Goal: Transaction & Acquisition: Download file/media

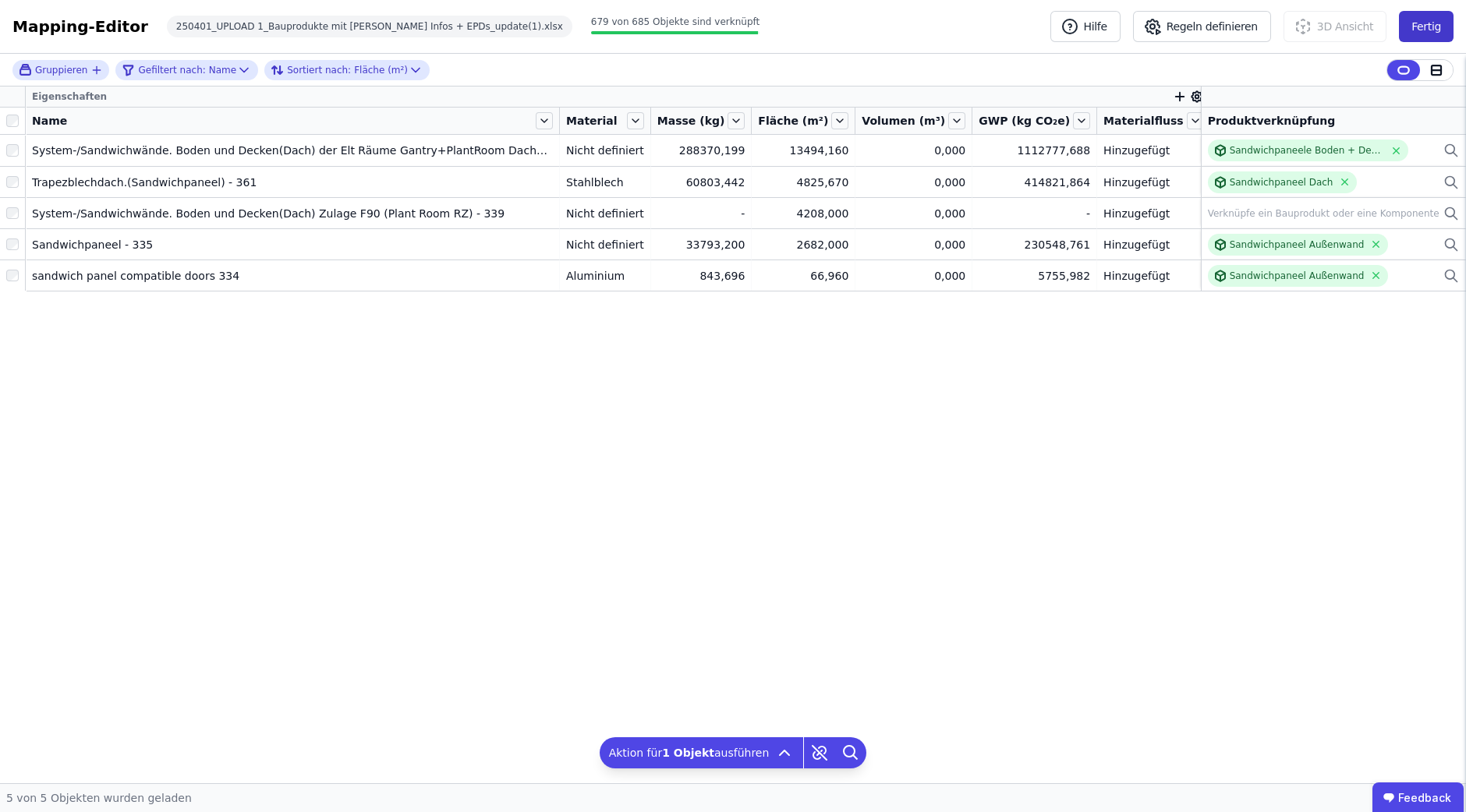
click at [1421, 33] on button "Fertig" at bounding box center [1426, 27] width 55 height 32
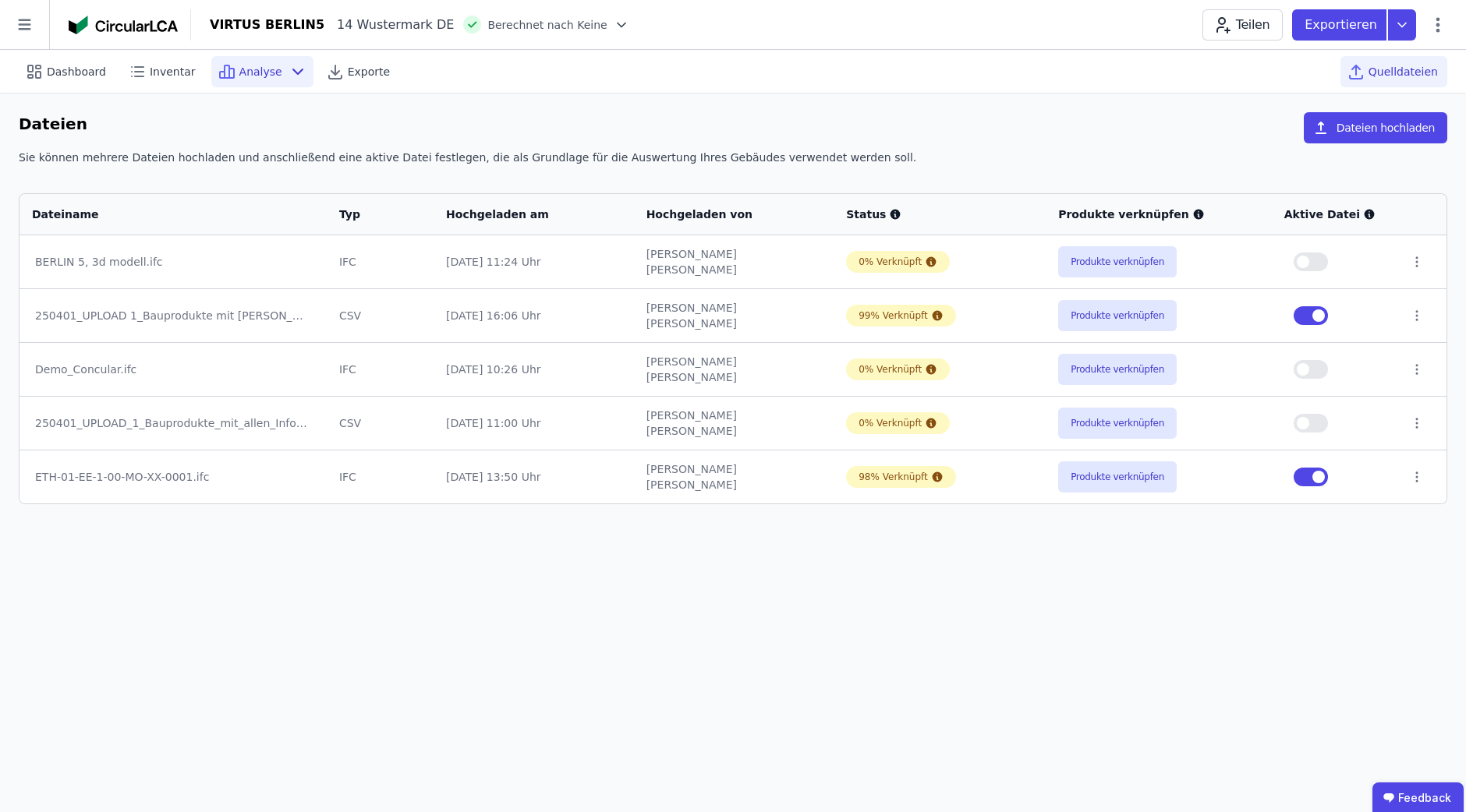
click at [263, 76] on span "Analyse" at bounding box center [261, 71] width 43 height 16
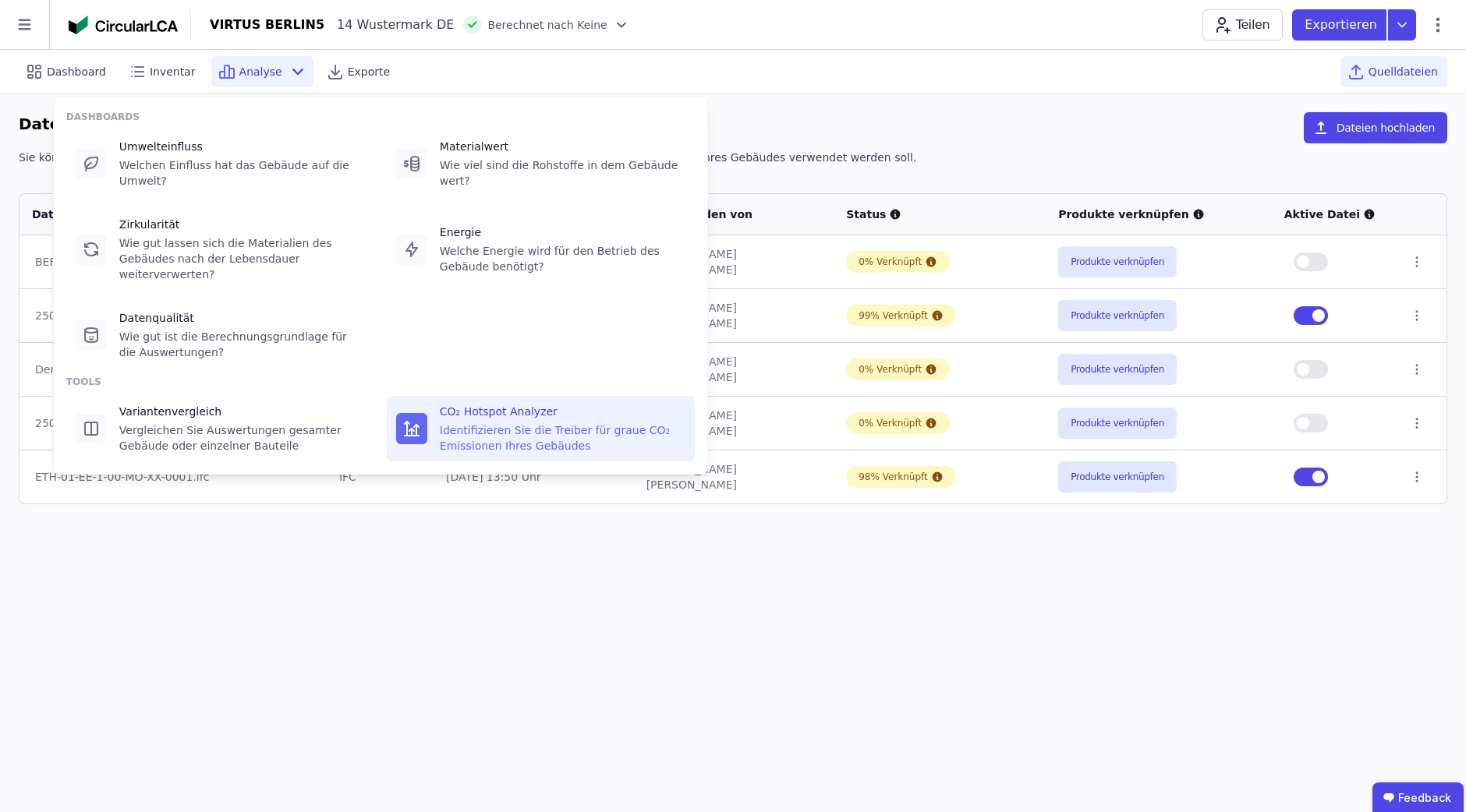
click at [490, 423] on div "Identifizieren Sie die Treiber für graue CO₂ Emissionen Ihres Gebäudes" at bounding box center [562, 438] width 246 height 32
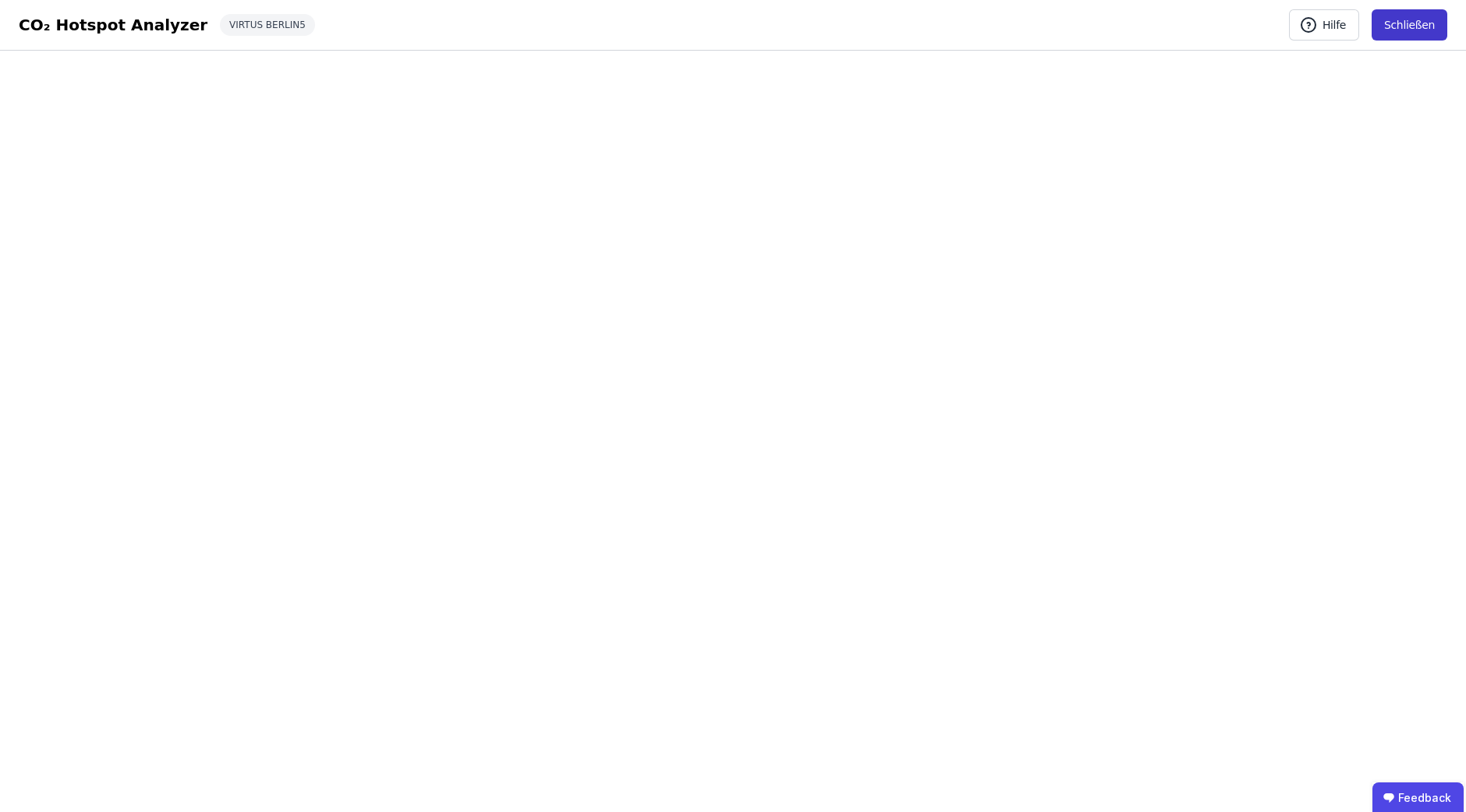
click at [1409, 32] on button "Schließen" at bounding box center [1410, 25] width 76 height 32
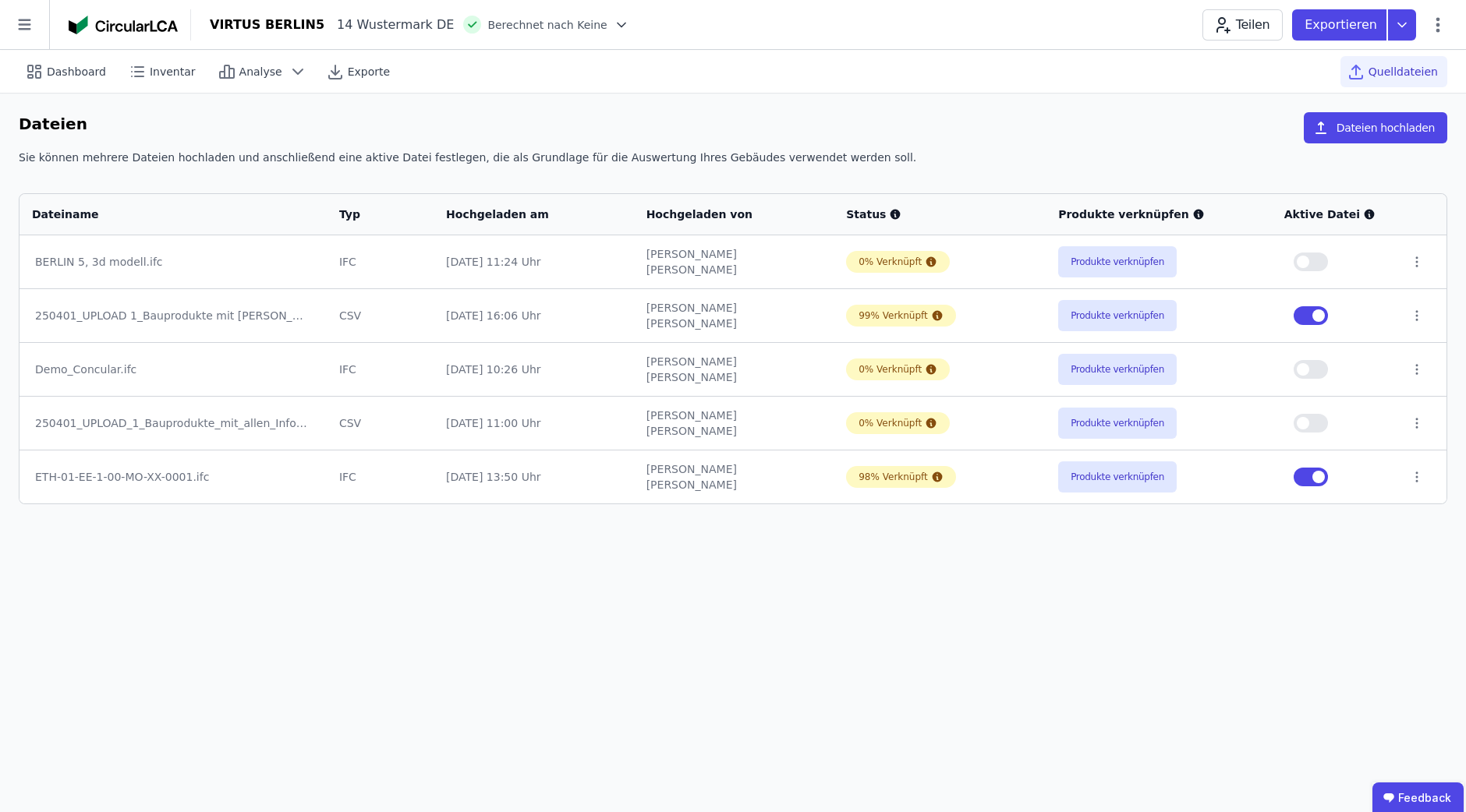
click at [1439, 35] on div "Teilen Exportieren" at bounding box center [1325, 25] width 245 height 32
click at [1436, 27] on icon at bounding box center [1438, 25] width 19 height 19
click at [157, 80] on div "Inventar" at bounding box center [163, 72] width 83 height 32
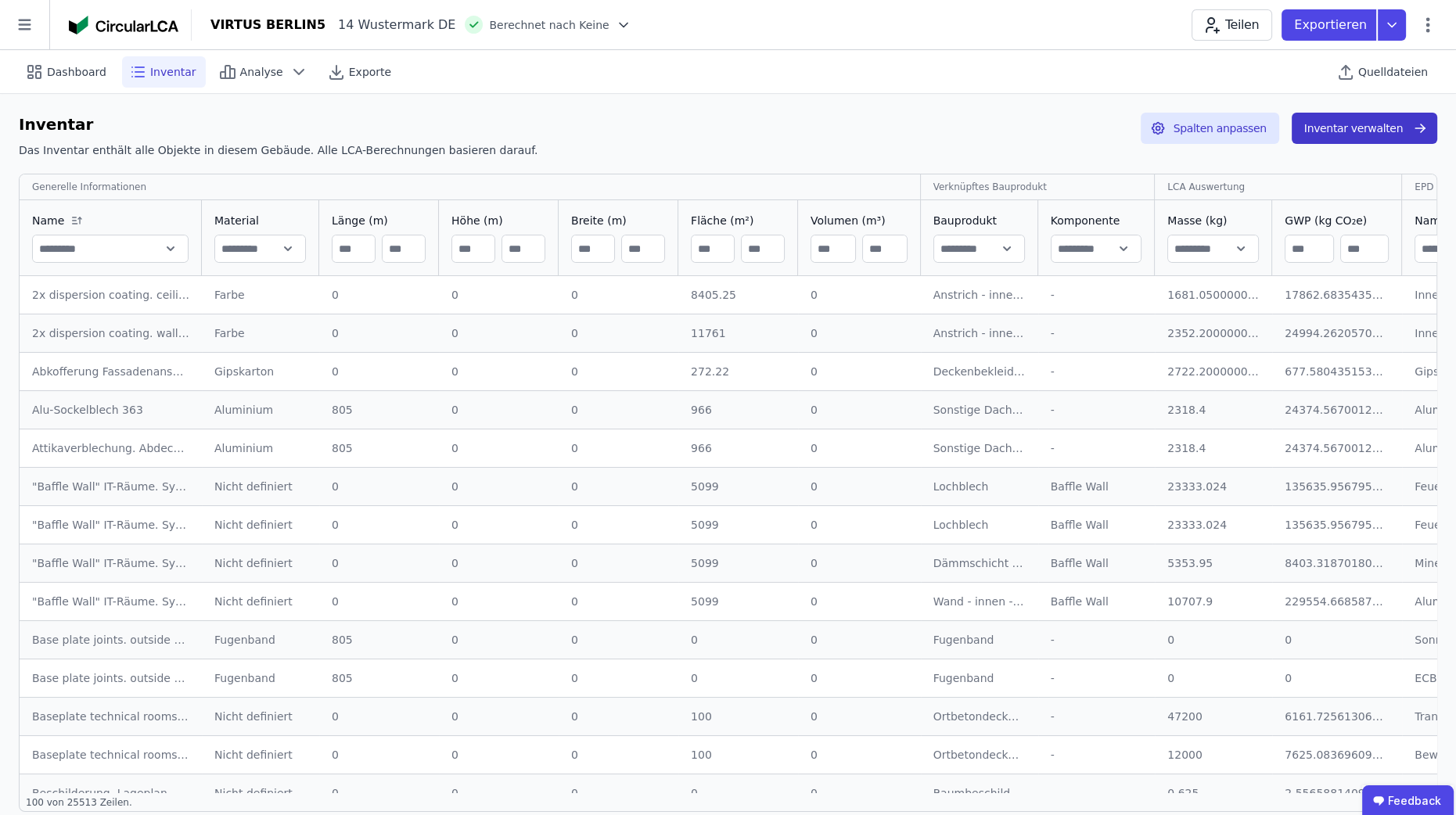
click at [1419, 126] on icon "button" at bounding box center [1420, 128] width 16 height 19
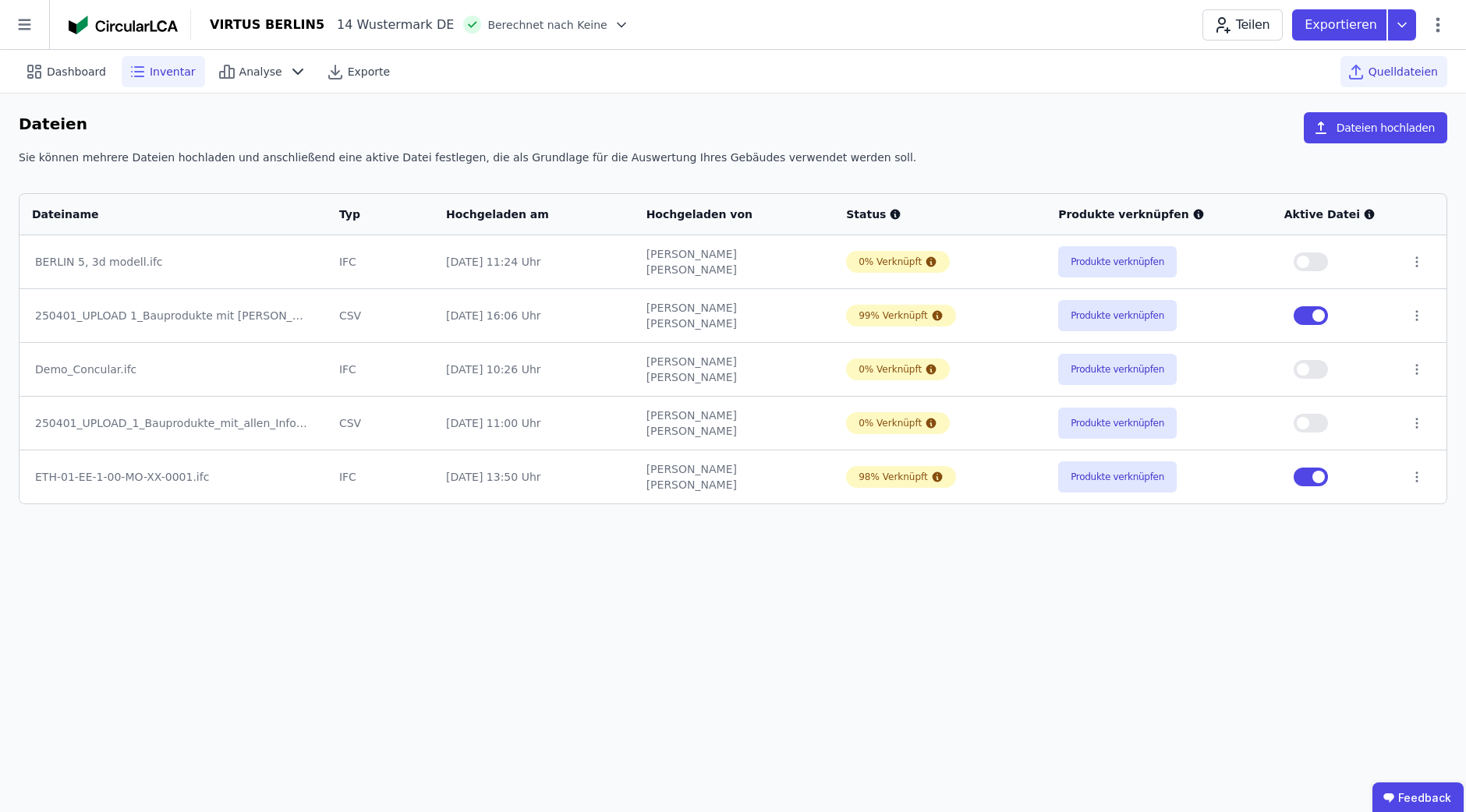
click at [173, 70] on span "Inventar" at bounding box center [172, 71] width 46 height 16
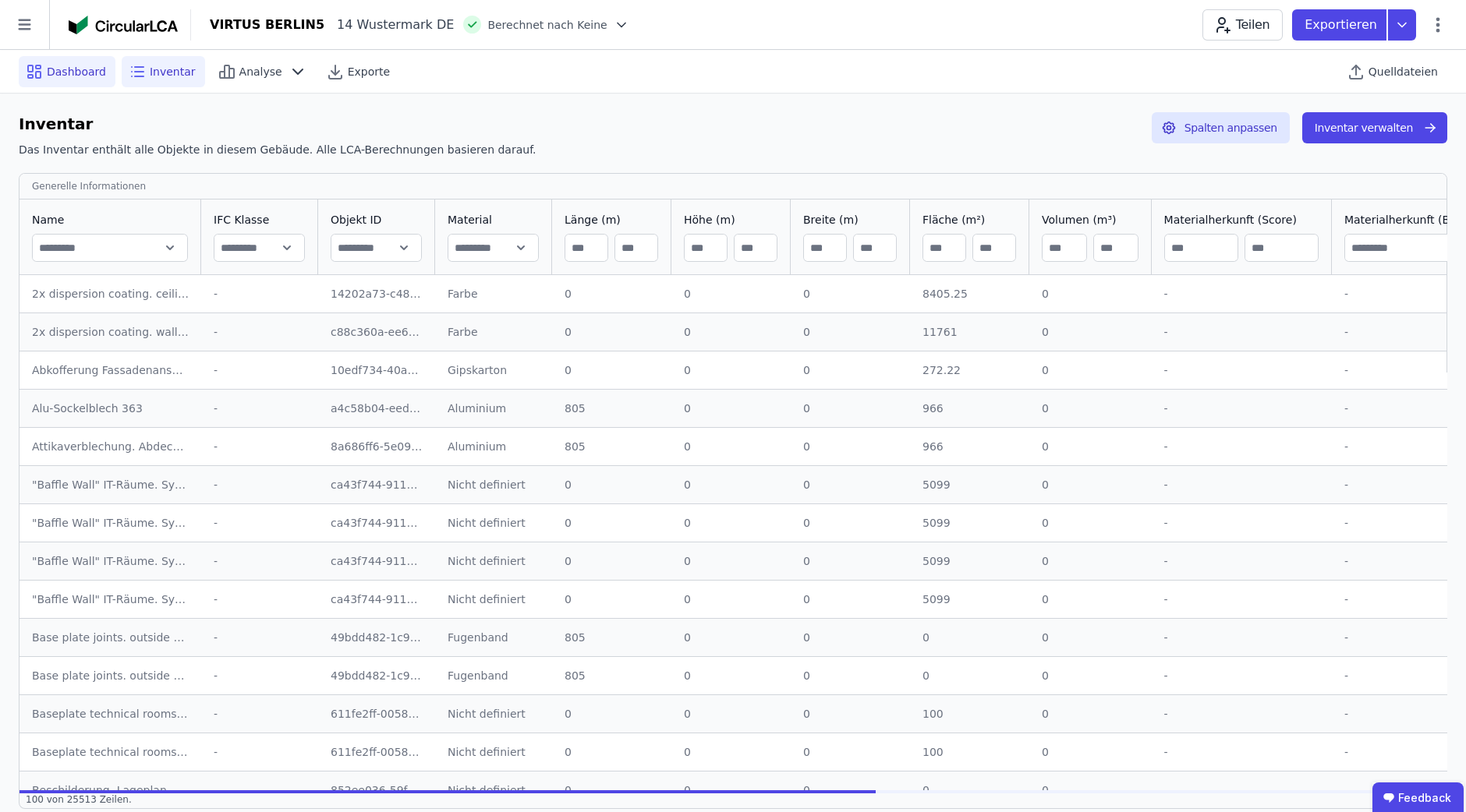
click at [57, 84] on div "Dashboard" at bounding box center [67, 72] width 96 height 32
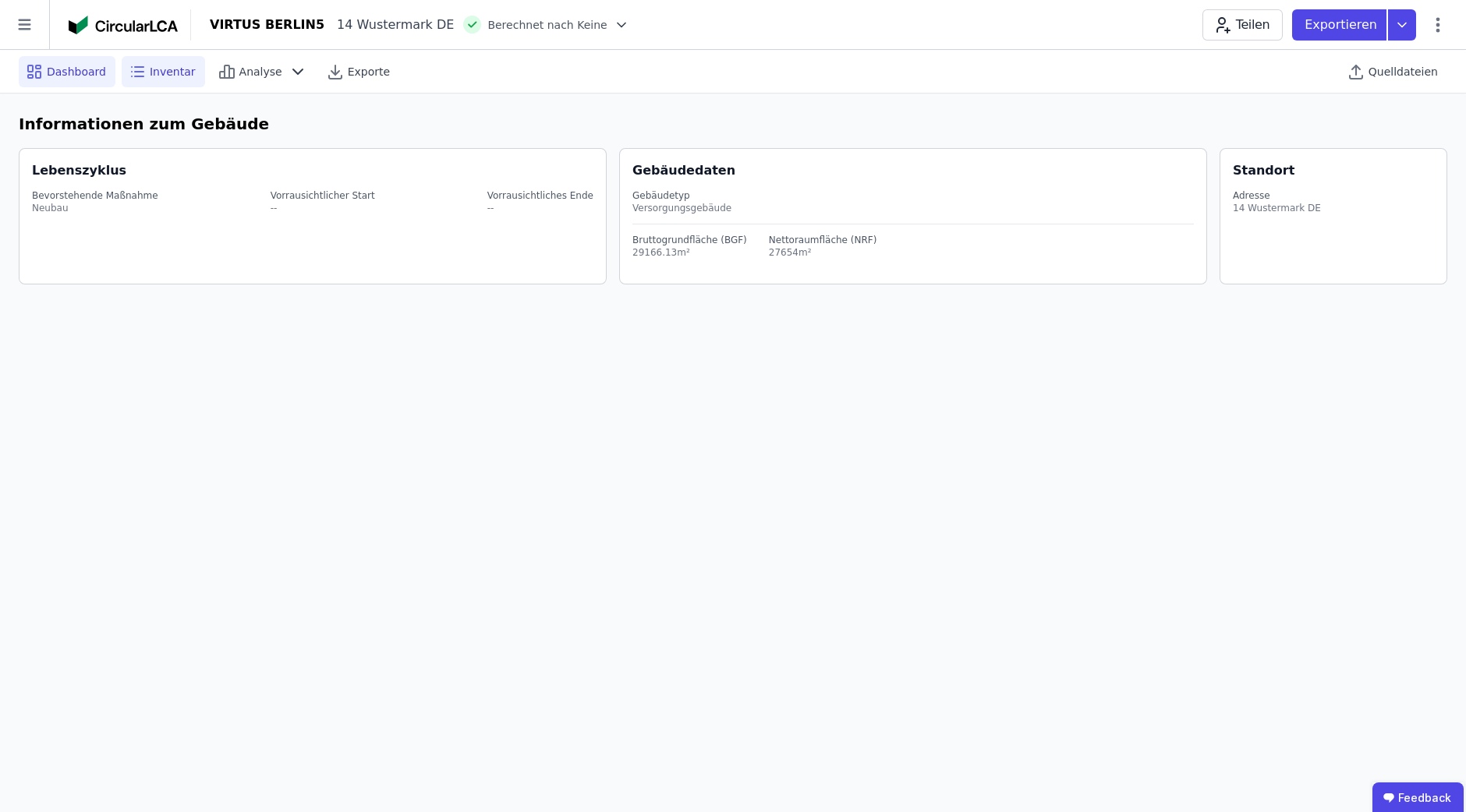
click at [179, 70] on span "Inventar" at bounding box center [172, 71] width 46 height 16
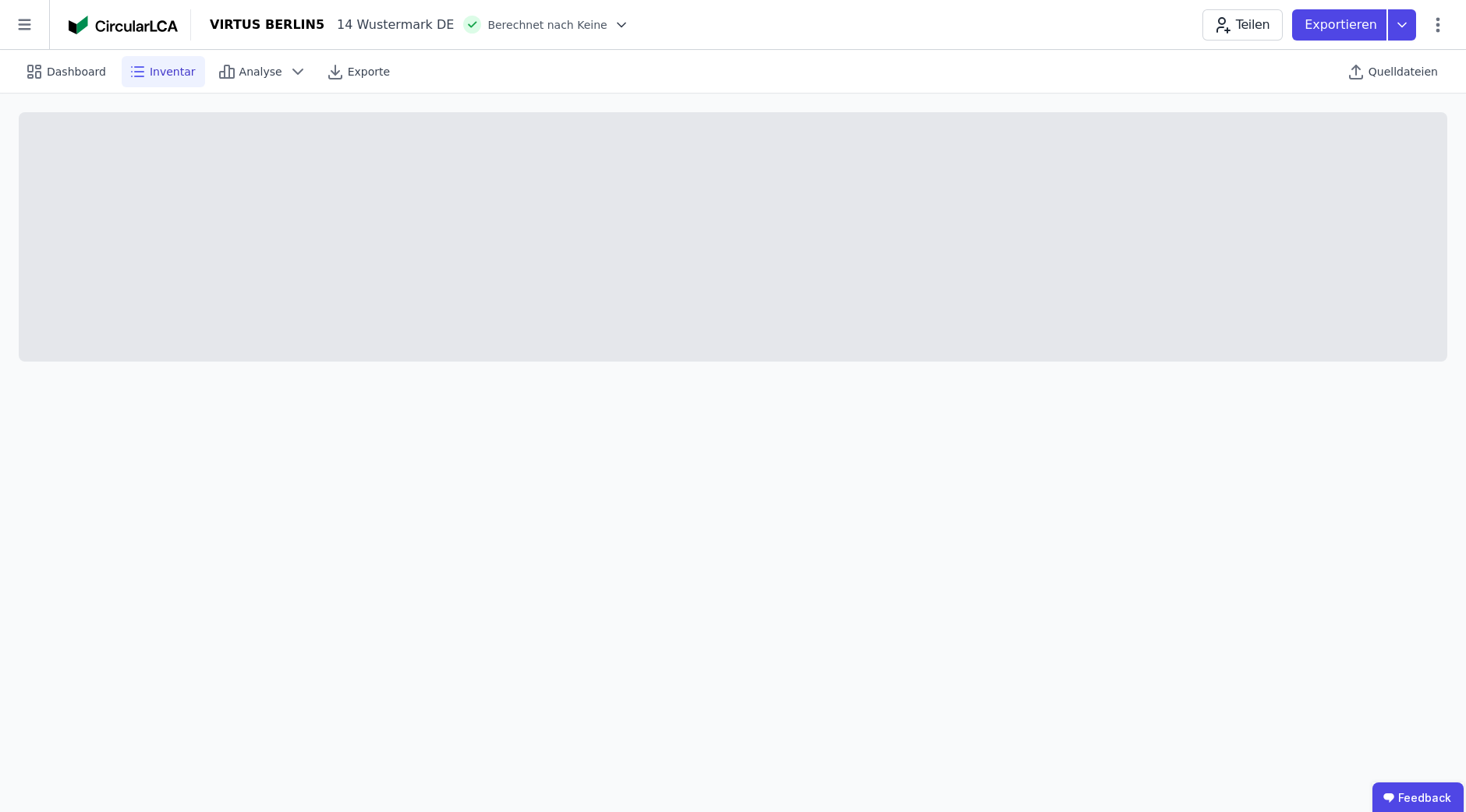
click at [1438, 21] on div "VIRTUS BERLIN5 14 Wustermark DE Berechnet nach Keine Teilen Exportieren" at bounding box center [828, 25] width 1275 height 32
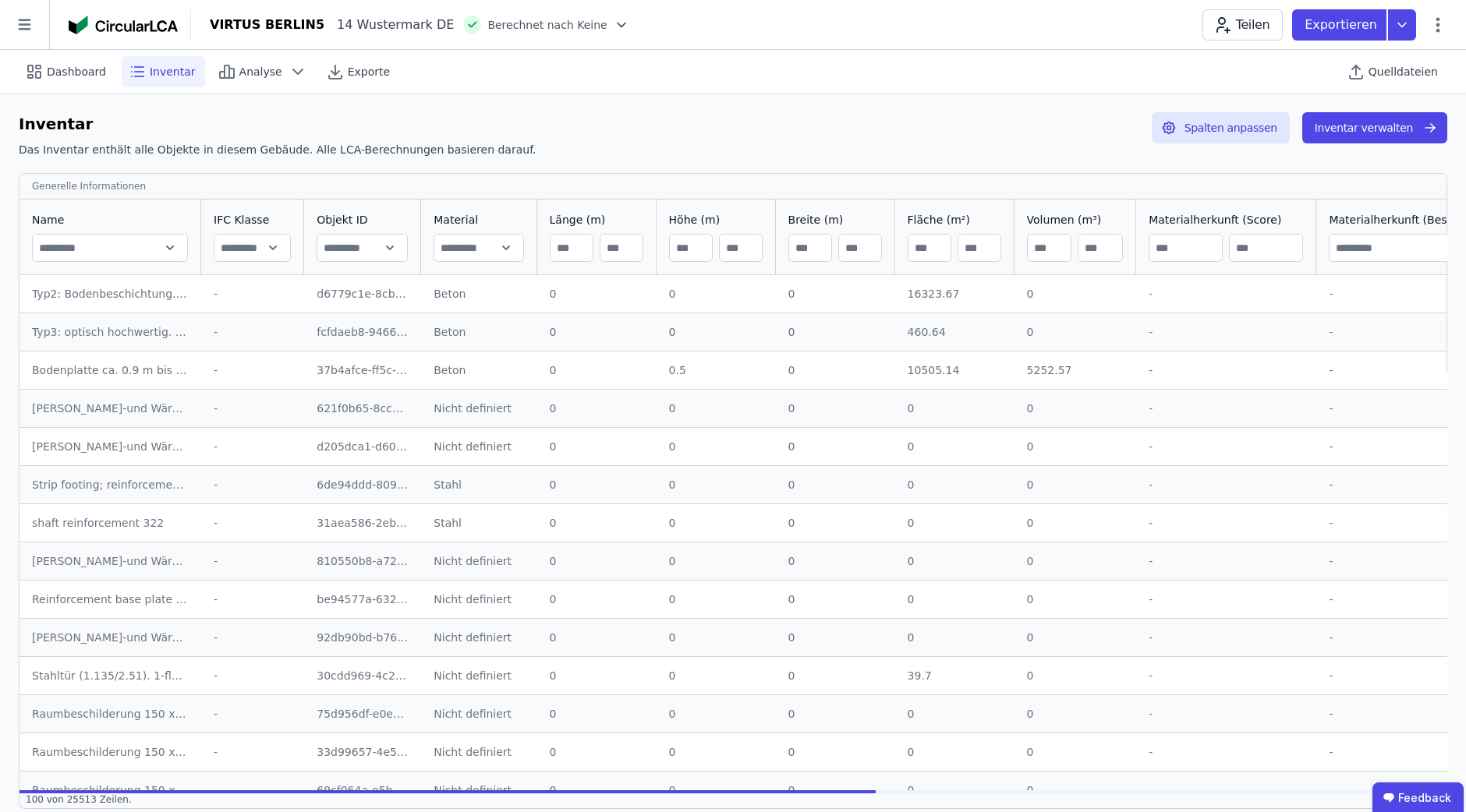
click at [1403, 27] on div "Exportieren" at bounding box center [1360, 25] width 136 height 32
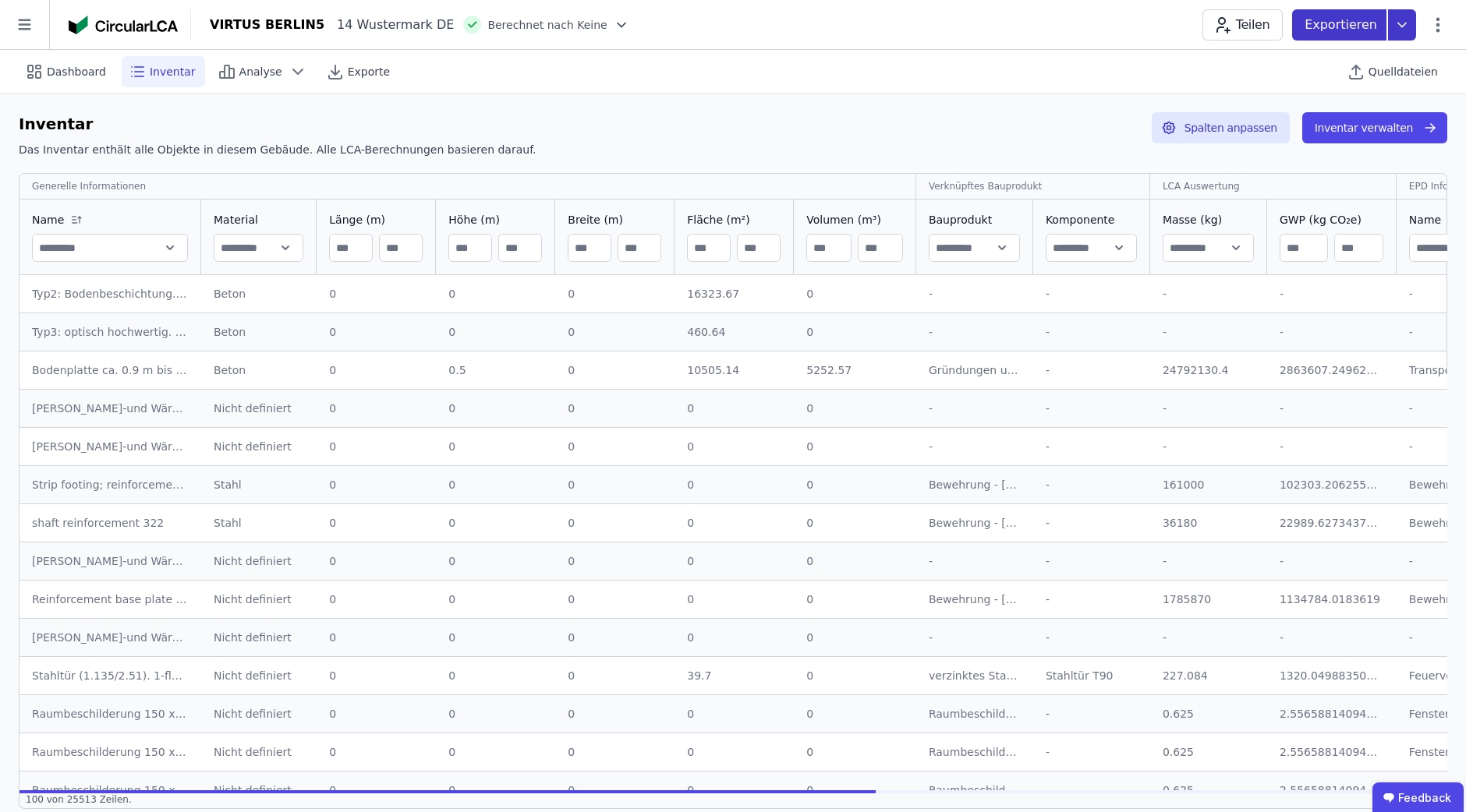
click at [1396, 32] on icon at bounding box center [1402, 25] width 28 height 32
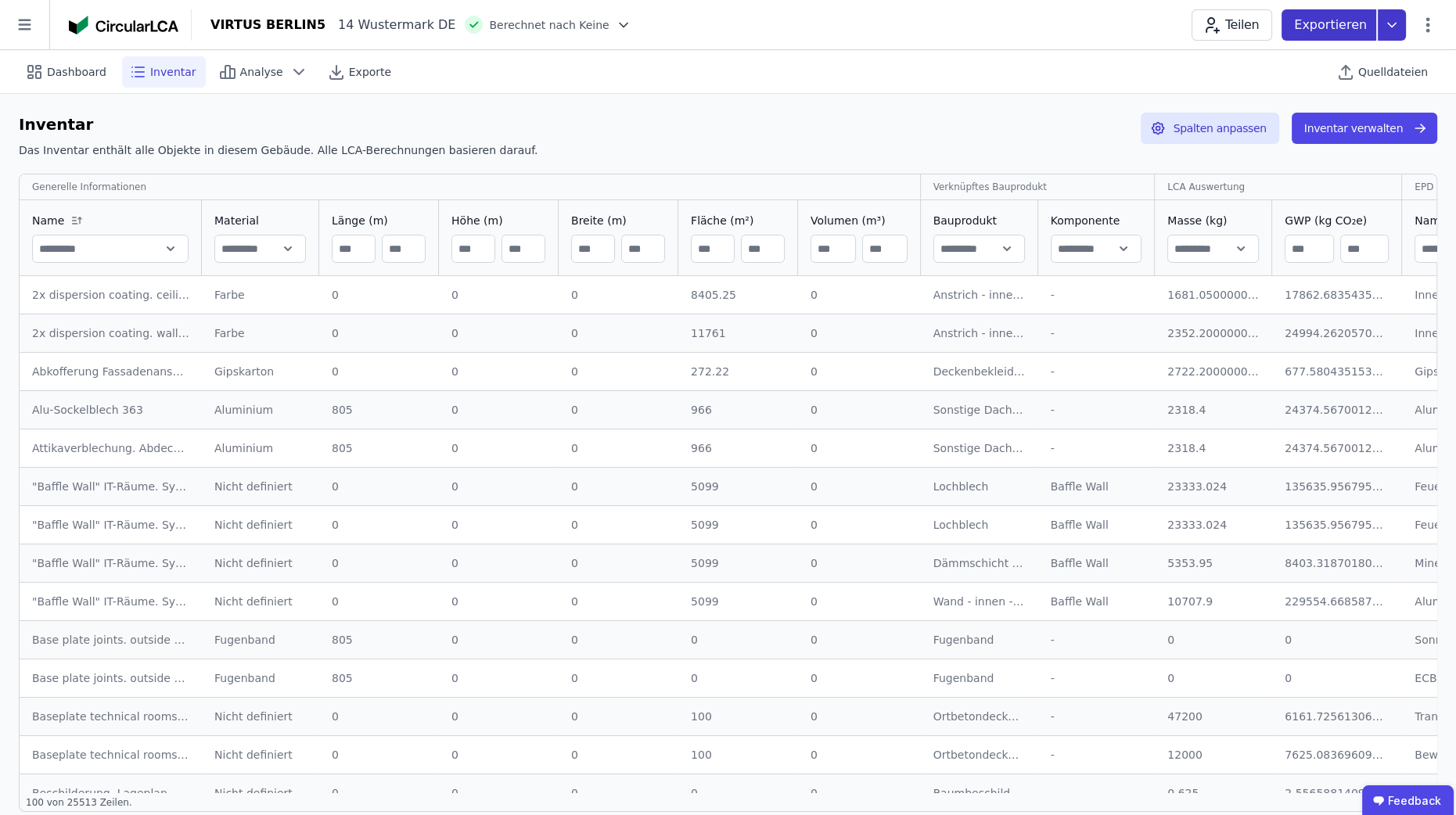
click at [1401, 33] on icon at bounding box center [1392, 25] width 28 height 32
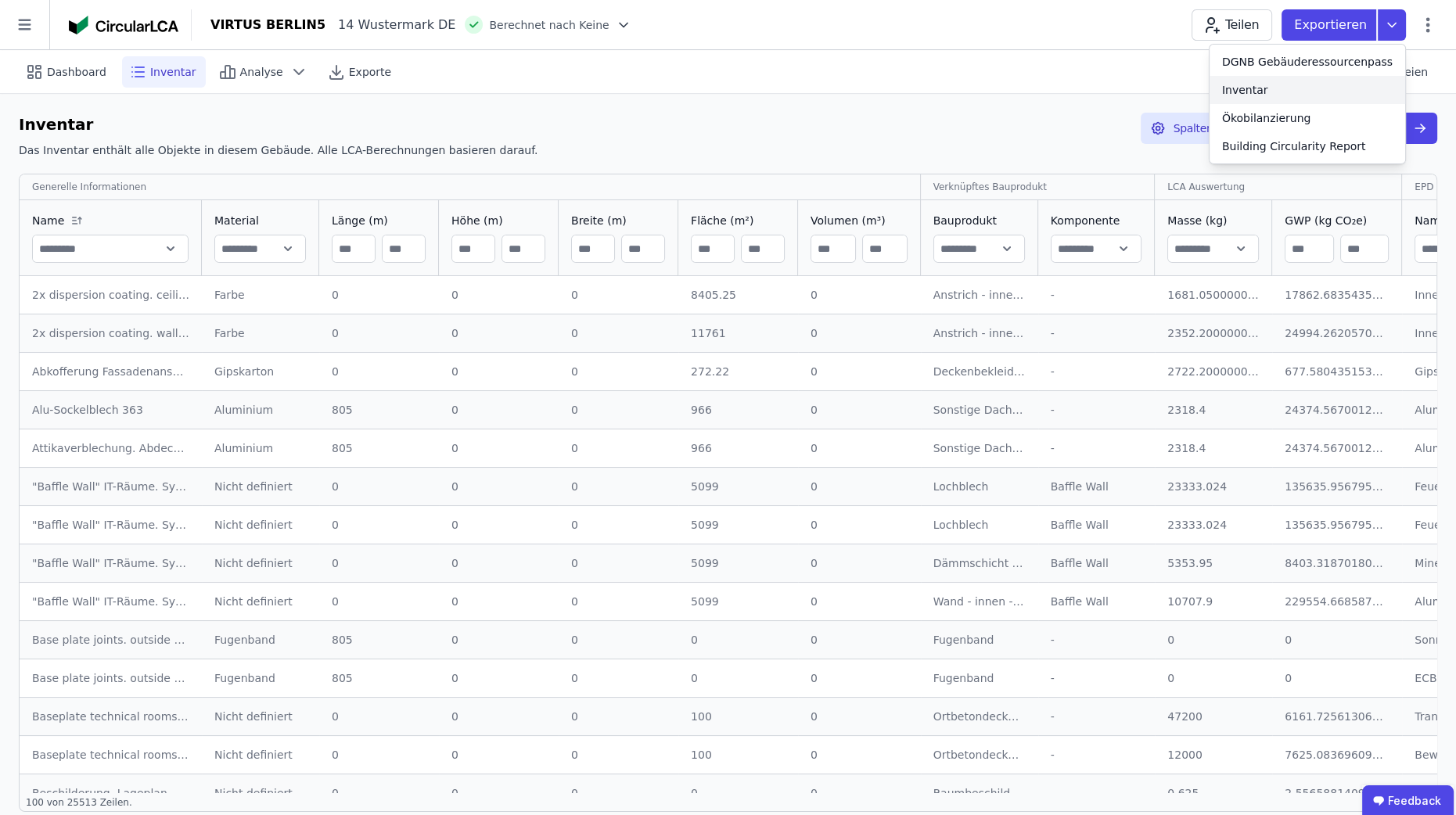
click at [1330, 91] on div "Inventar" at bounding box center [1307, 90] width 195 height 28
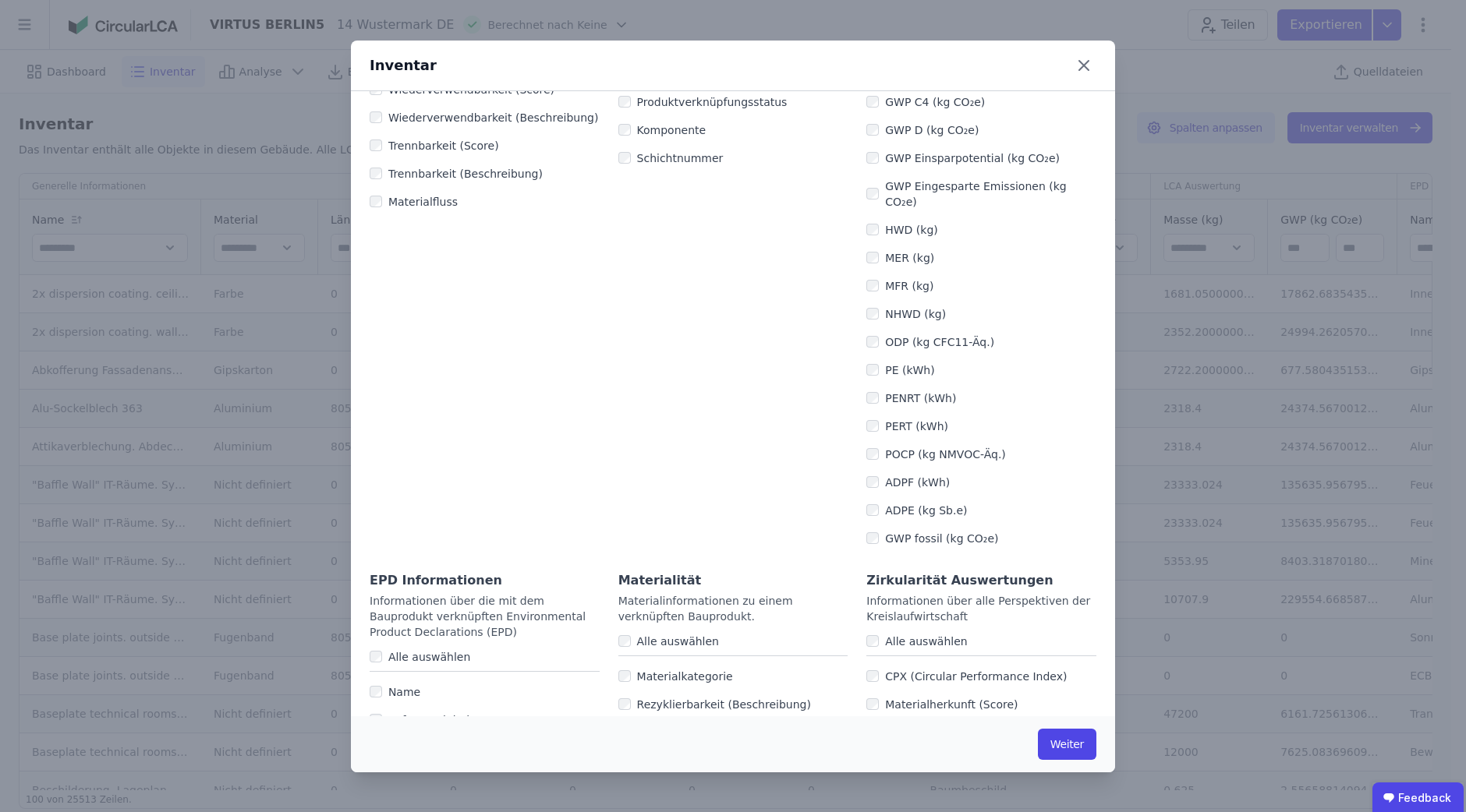
scroll to position [851, 0]
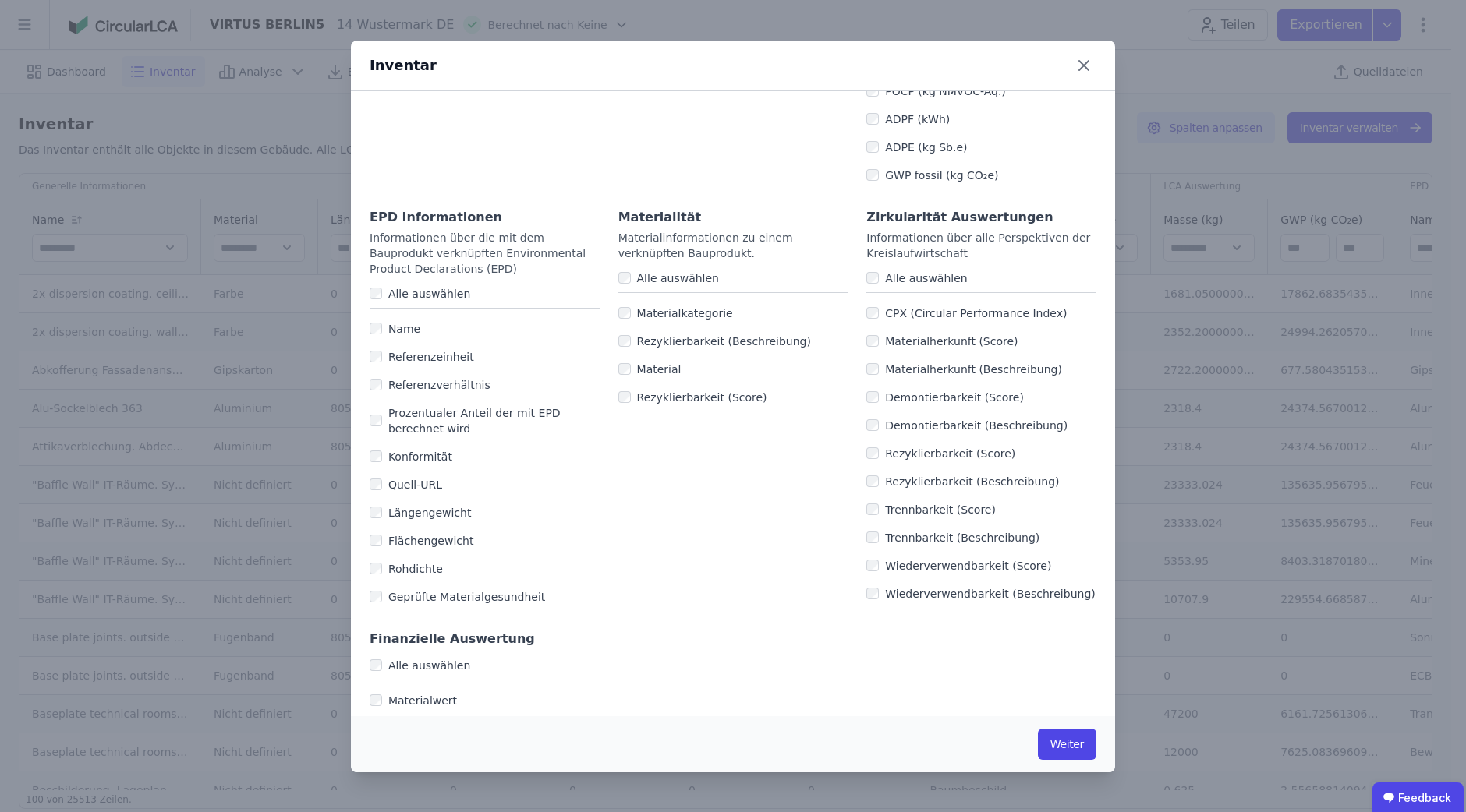
click at [406, 349] on label "Referenzeinheit" at bounding box center [427, 357] width 92 height 16
click at [433, 405] on label "Prozentualer Anteil der mit EPD berechnet wird" at bounding box center [491, 421] width 218 height 32
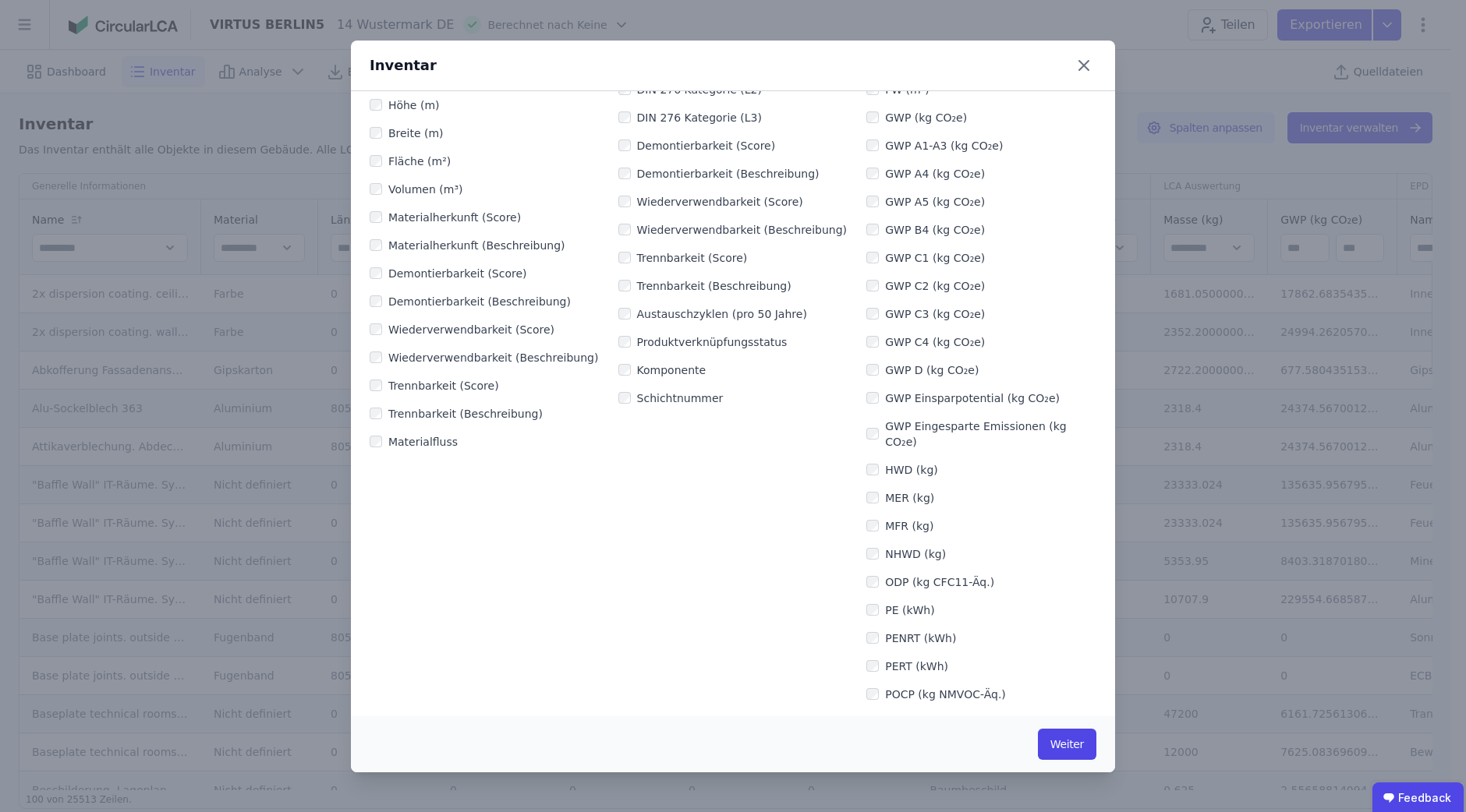
scroll to position [0, 0]
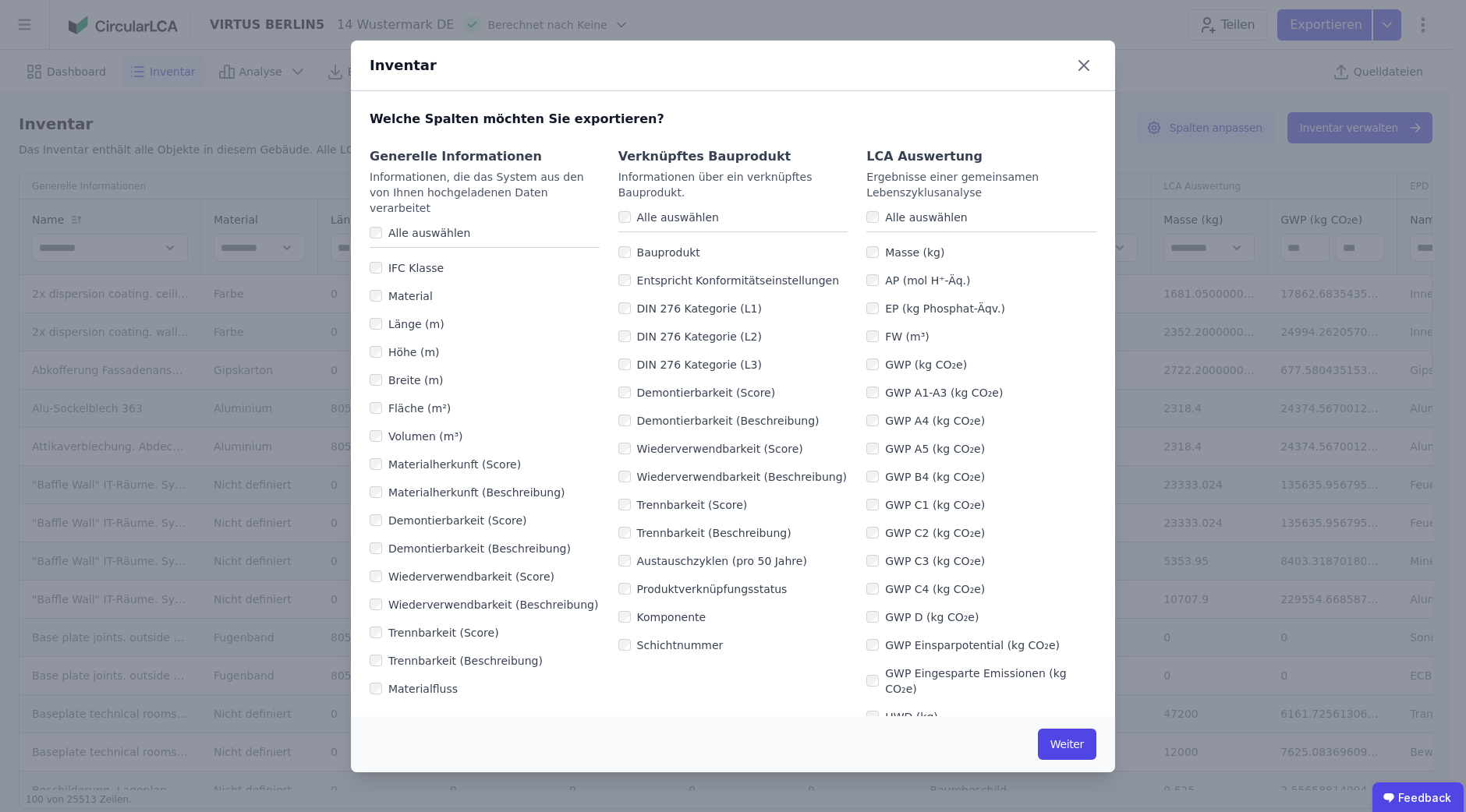
click at [680, 307] on label "DIN 276 Kategorie (L1)" at bounding box center [695, 309] width 131 height 16
click at [683, 329] on label "DIN 276 Kategorie (L2)" at bounding box center [695, 336] width 131 height 16
click at [682, 362] on label "DIN 276 Kategorie (L3)" at bounding box center [695, 364] width 131 height 16
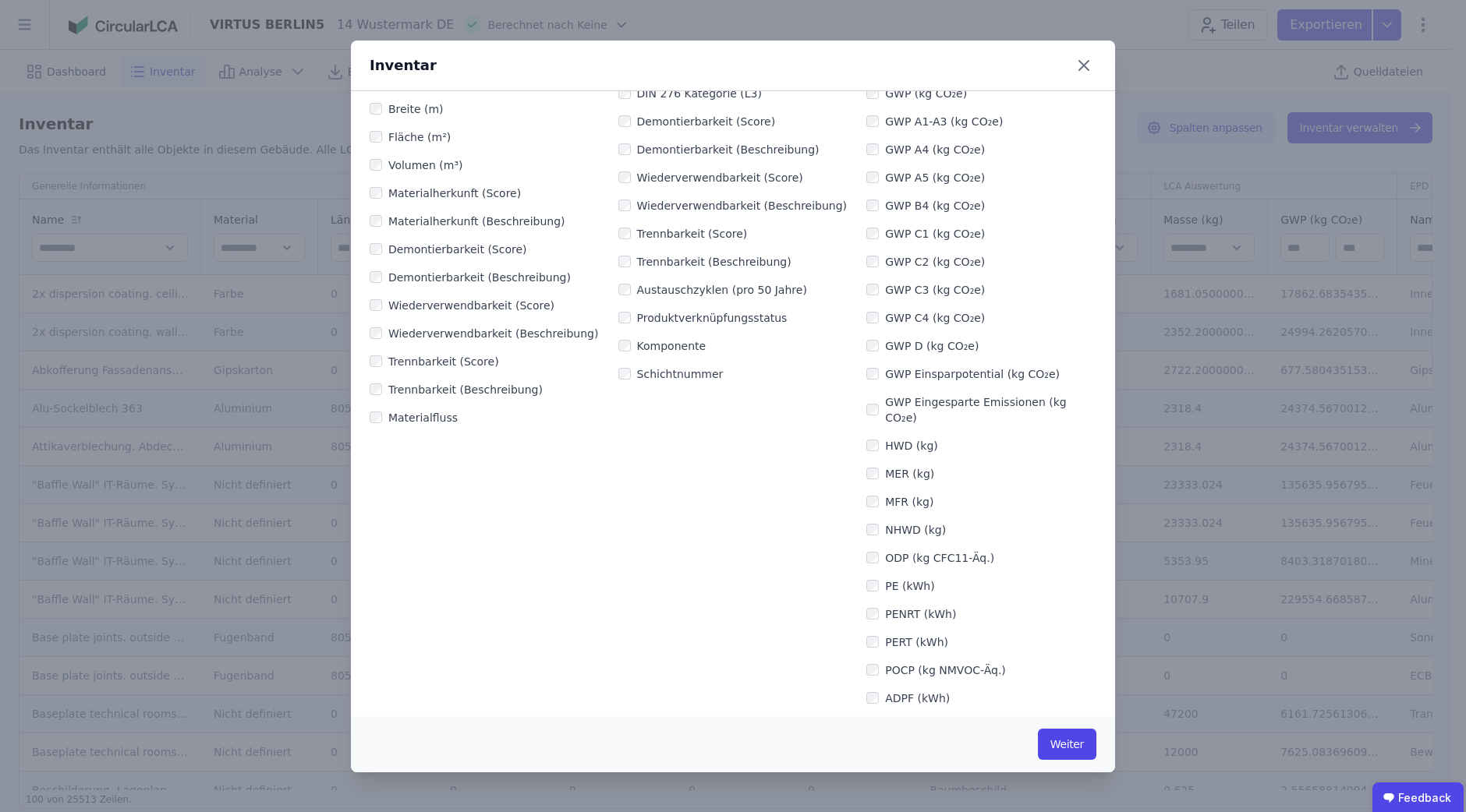
scroll to position [292, 0]
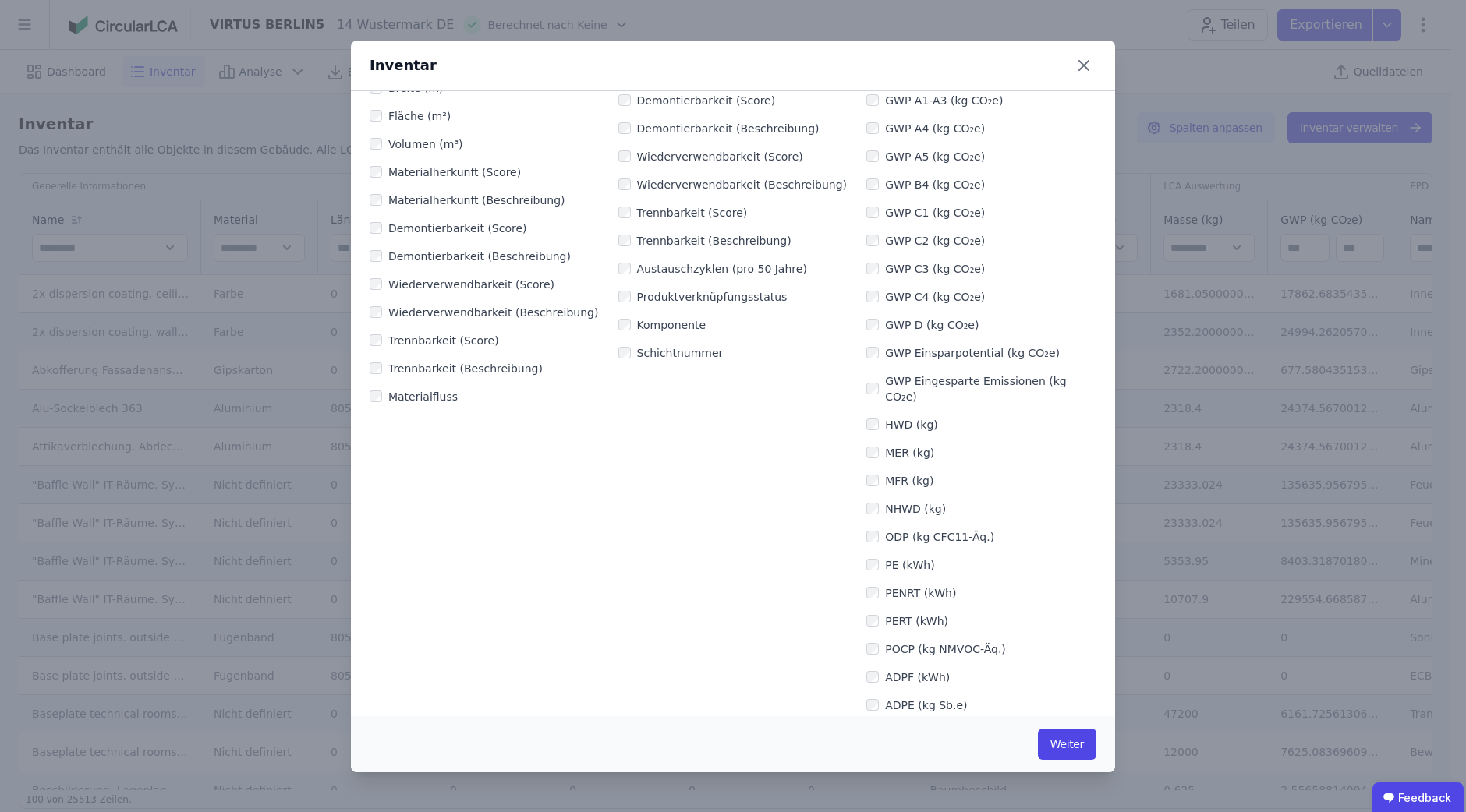
click at [648, 317] on label "Komponente" at bounding box center [669, 324] width 76 height 16
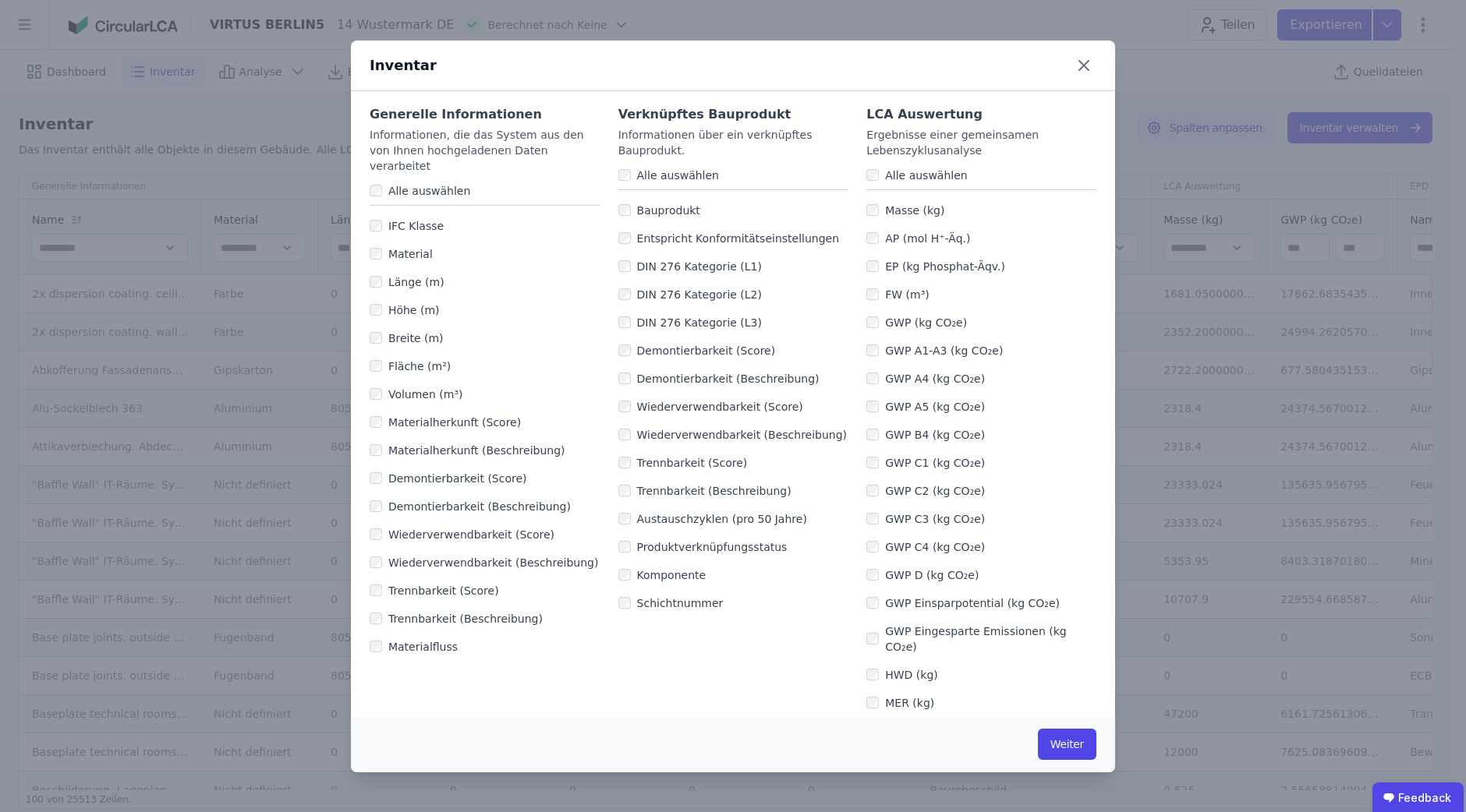
scroll to position [0, 0]
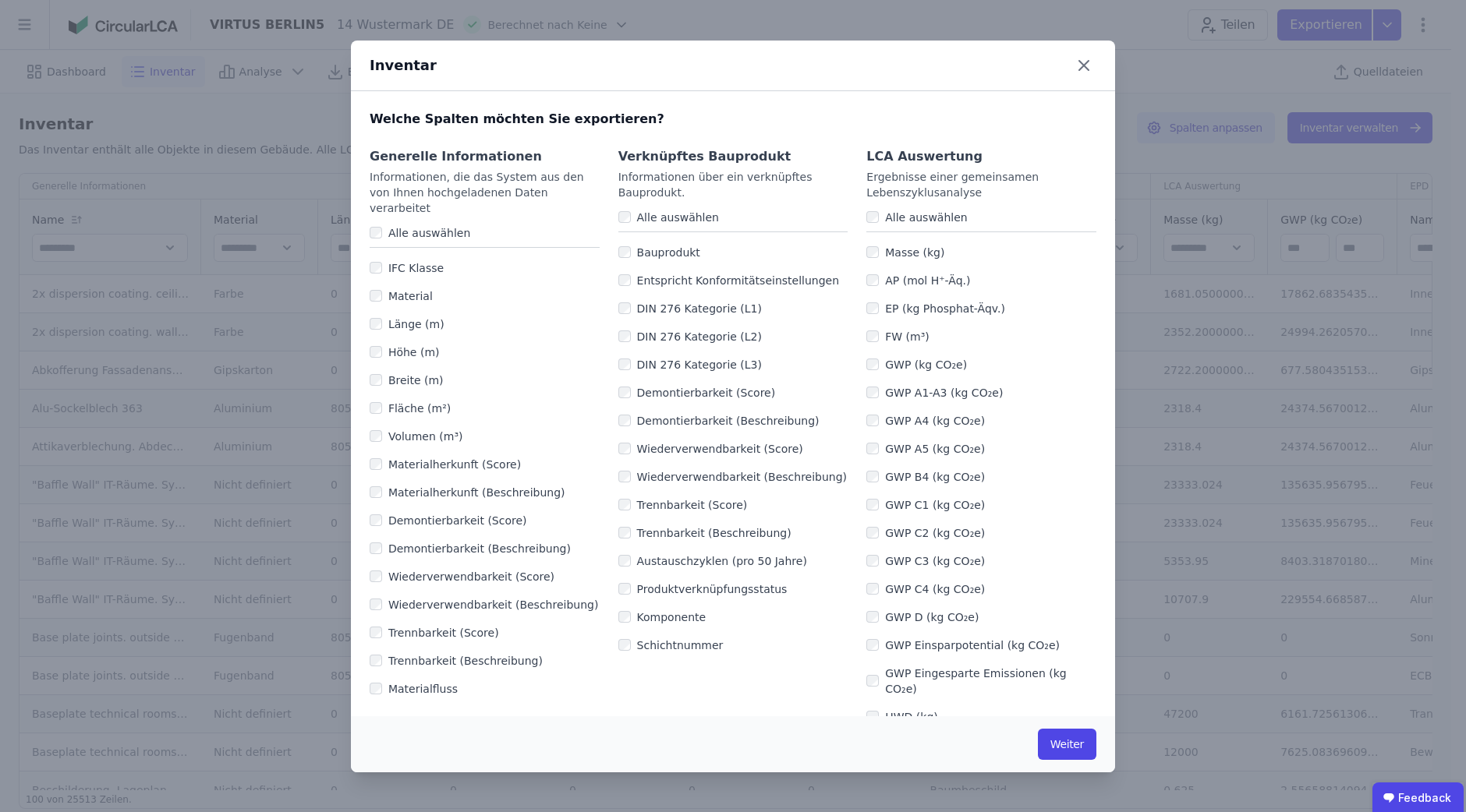
click at [960, 390] on label "GWP A1-A3 (kg CO₂e)" at bounding box center [941, 393] width 124 height 16
click at [938, 415] on label "GWP A4 (kg CO₂e)" at bounding box center [932, 421] width 106 height 16
click at [921, 442] on label "GWP A5 (kg CO₂e)" at bounding box center [932, 449] width 106 height 16
click at [917, 477] on label "GWP B4 (kg CO₂e)" at bounding box center [932, 476] width 106 height 16
click at [915, 493] on div "GWP C1 (kg CO₂e)" at bounding box center [981, 505] width 230 height 28
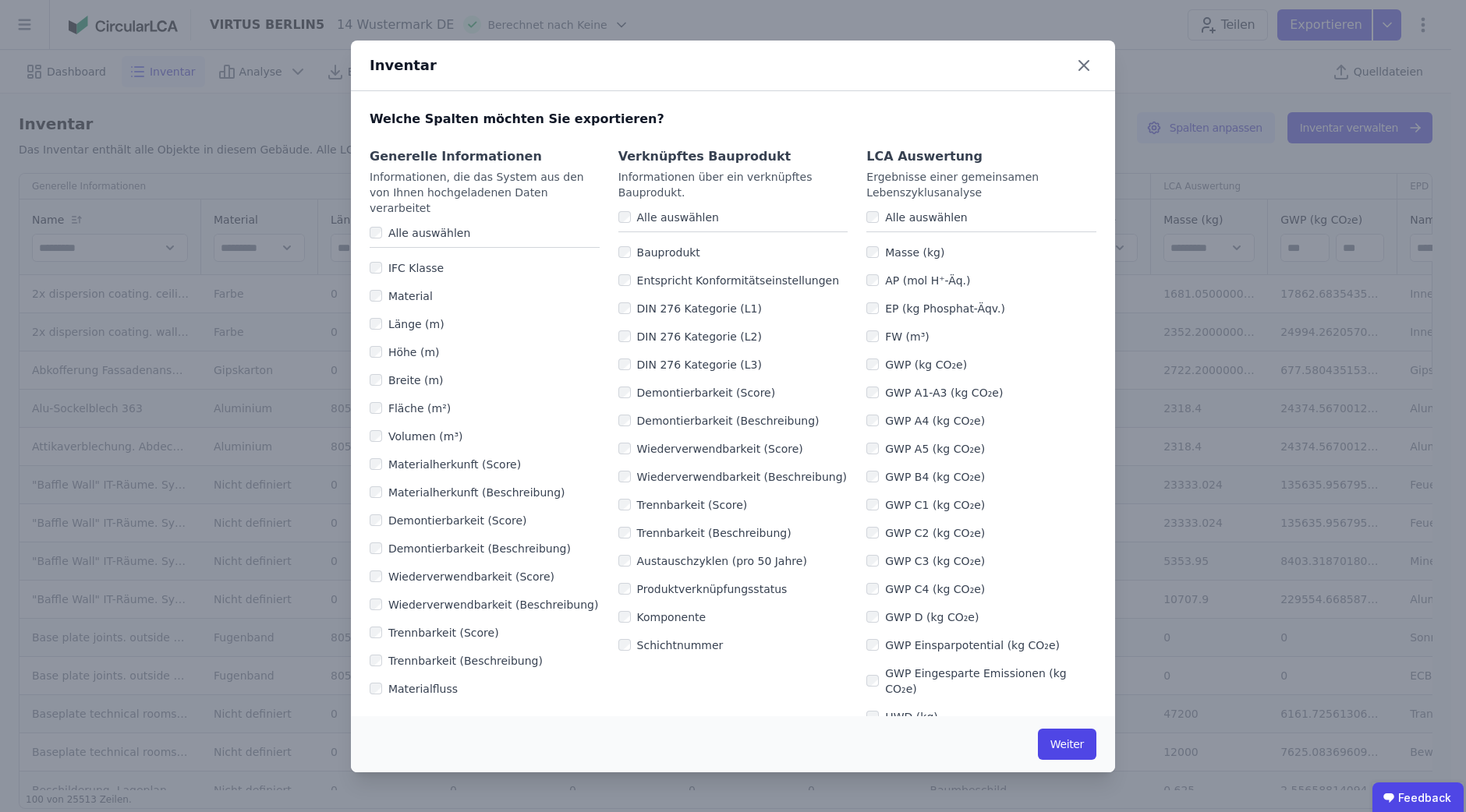
click at [912, 508] on label "GWP C1 (kg CO₂e)" at bounding box center [932, 505] width 106 height 16
click at [911, 529] on label "GWP C2 (kg CO₂e)" at bounding box center [932, 533] width 106 height 16
click at [904, 554] on label "GWP C3 (kg CO₂e)" at bounding box center [932, 561] width 106 height 16
click at [901, 582] on label "GWP C4 (kg CO₂e)" at bounding box center [932, 589] width 106 height 16
click at [889, 610] on label "GWP D (kg CO₂e)" at bounding box center [929, 617] width 100 height 16
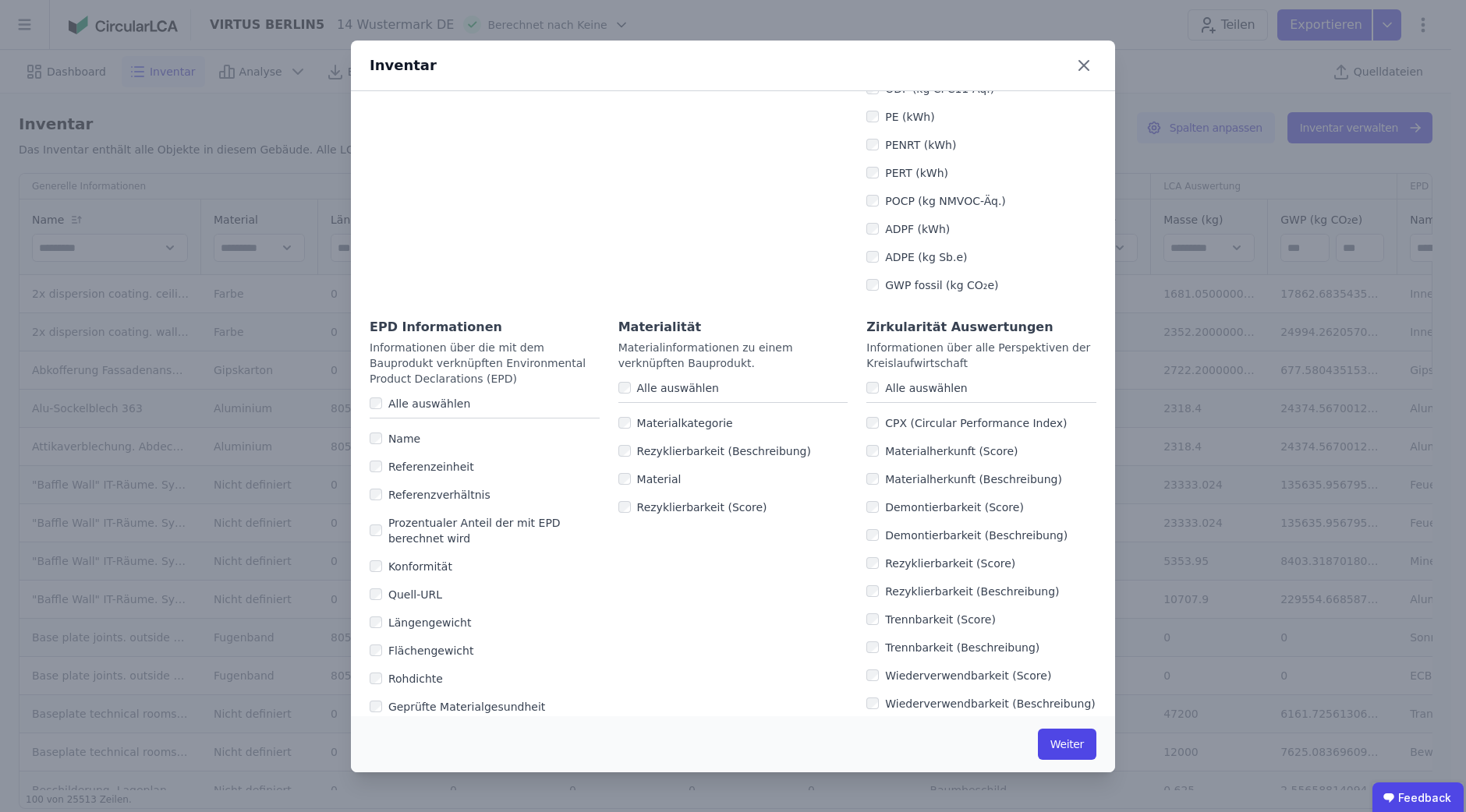
scroll to position [779, 0]
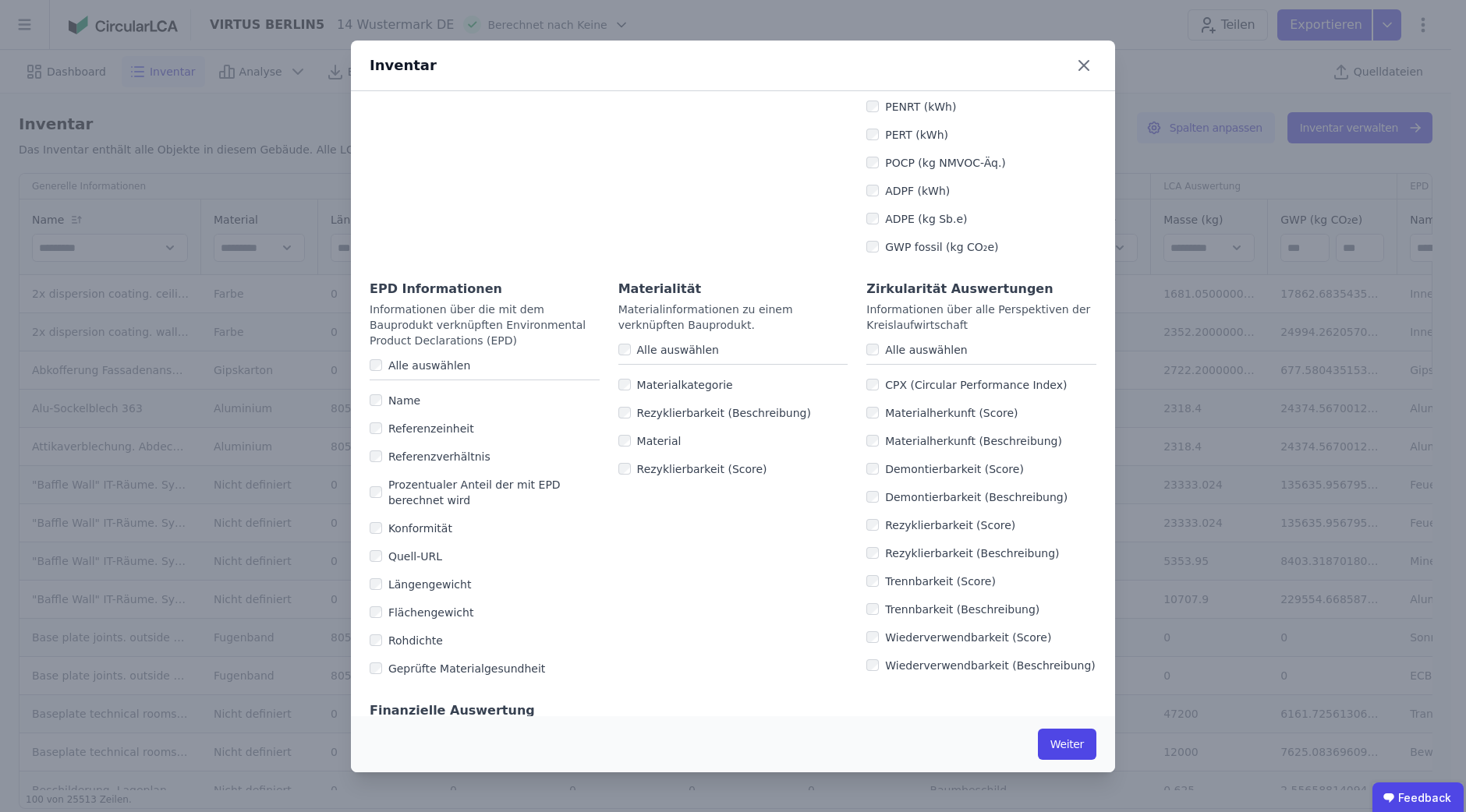
click at [882, 342] on label "Alle auswählen" at bounding box center [923, 349] width 88 height 16
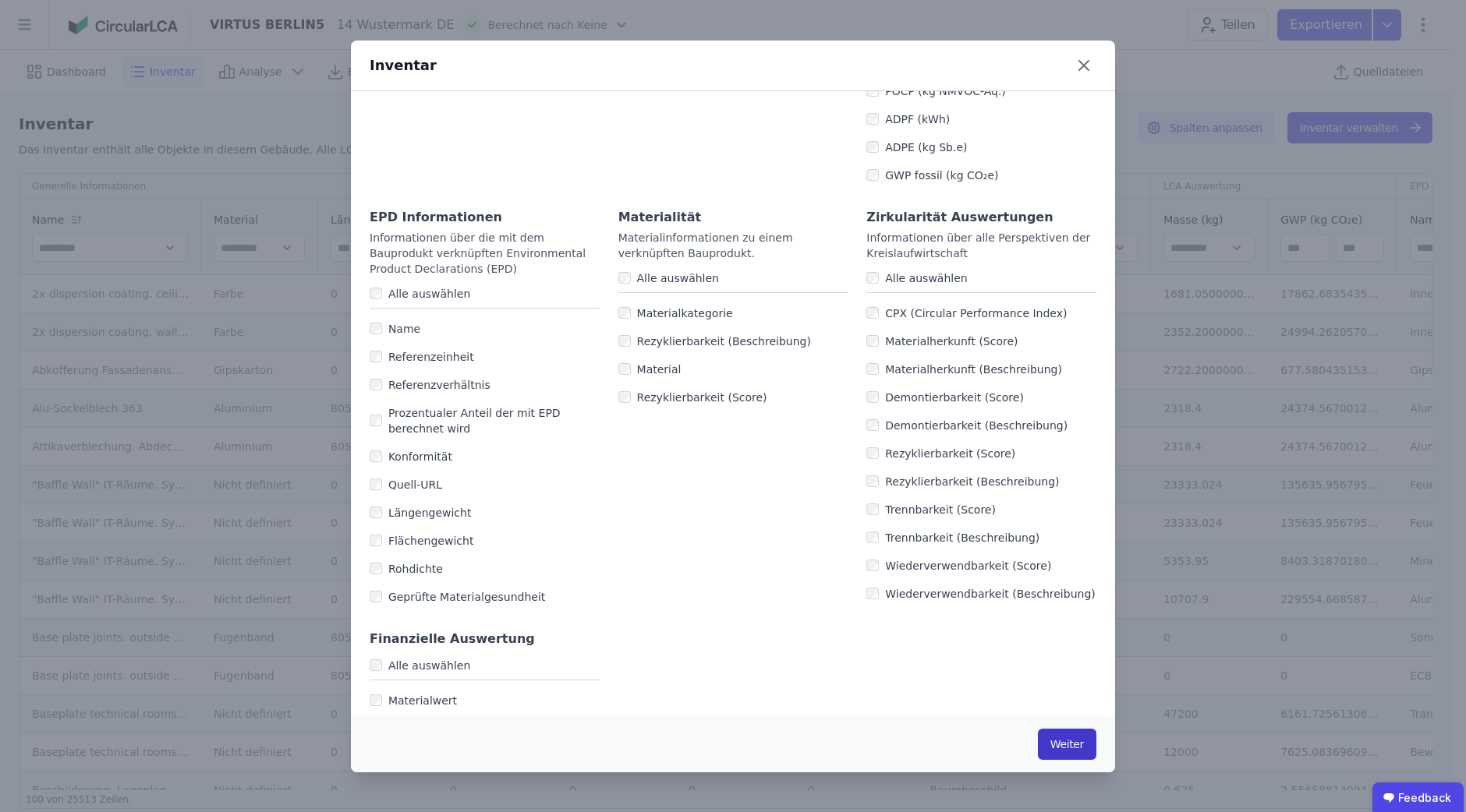
click at [1072, 743] on button "Weiter" at bounding box center [1067, 744] width 58 height 32
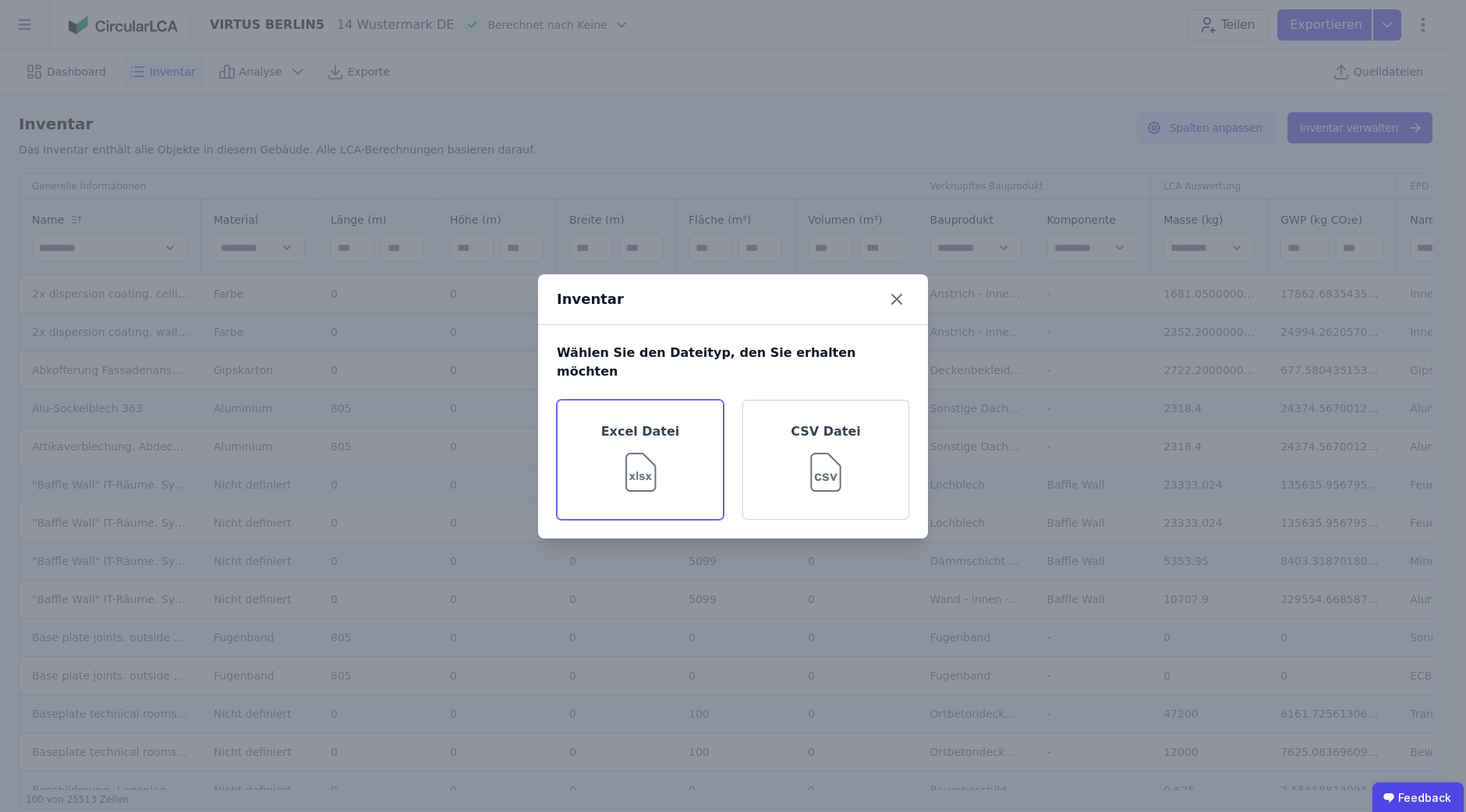
click at [636, 441] on img at bounding box center [641, 469] width 51 height 57
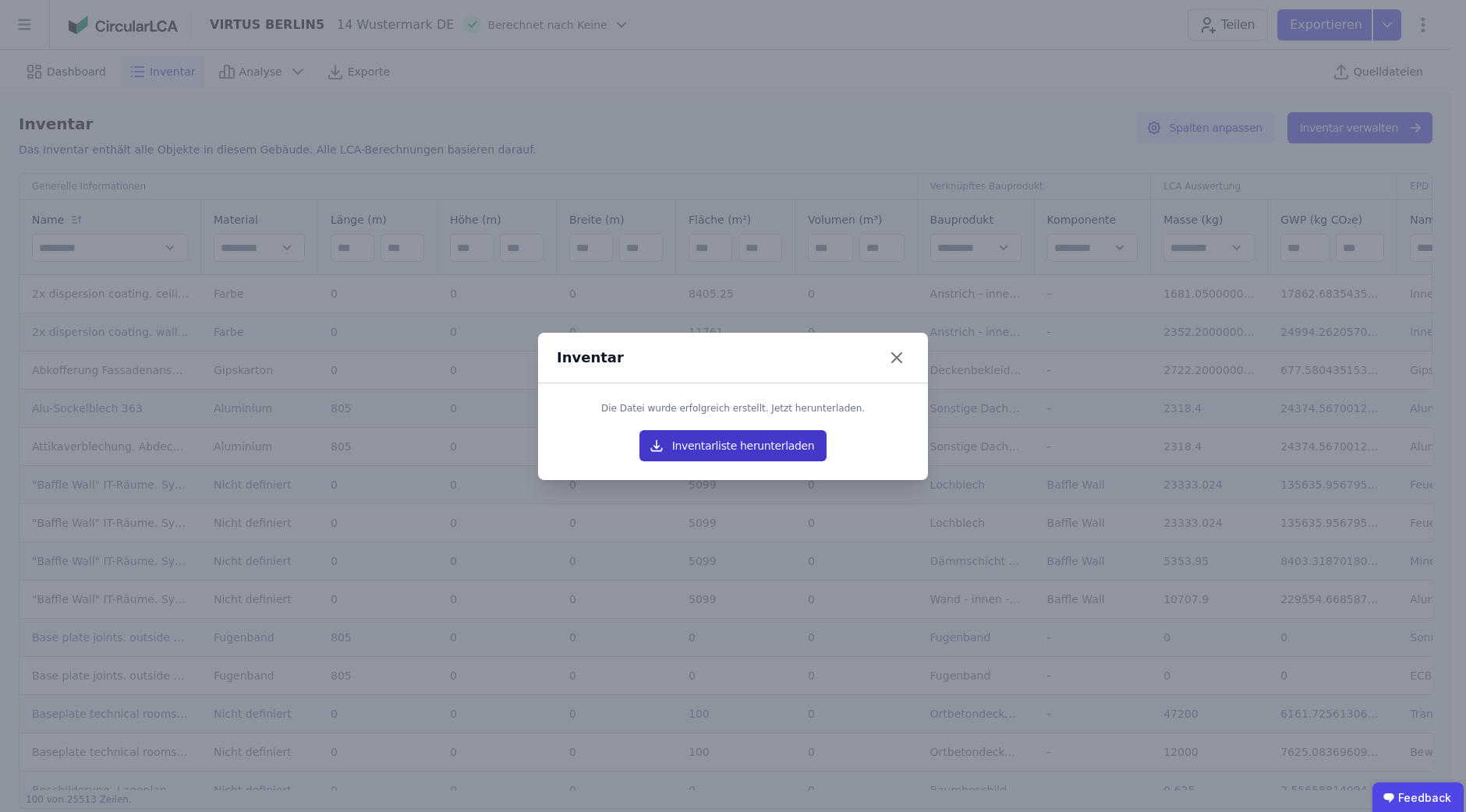
click at [705, 443] on button "Inventarliste herunterladen" at bounding box center [733, 446] width 187 height 32
